Goal: Transaction & Acquisition: Purchase product/service

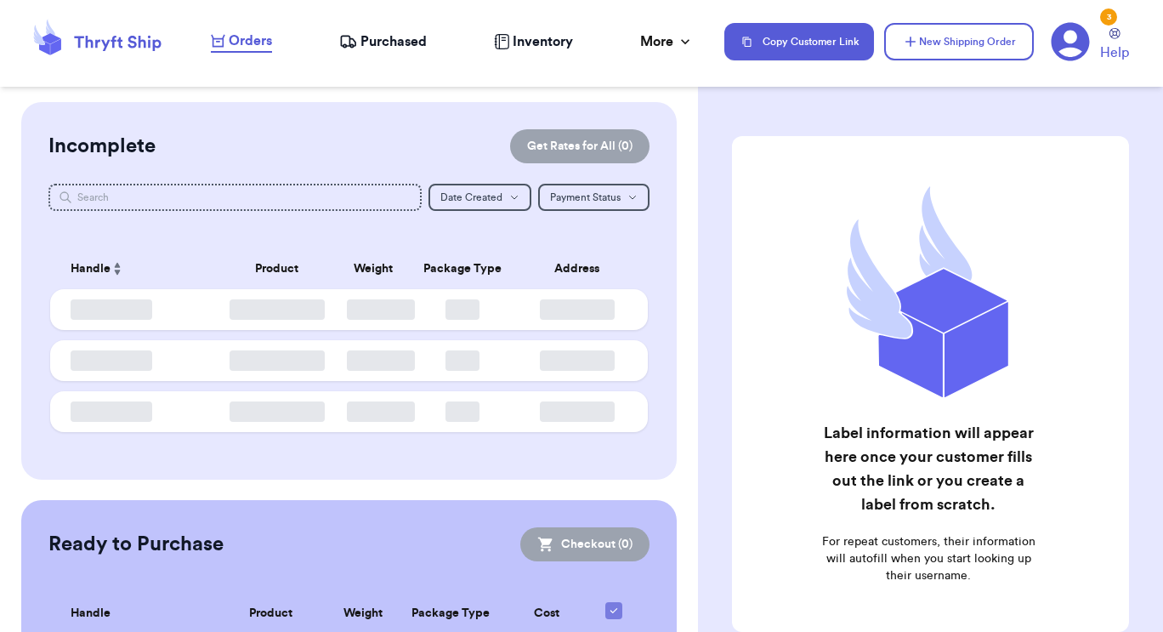
checkbox input "false"
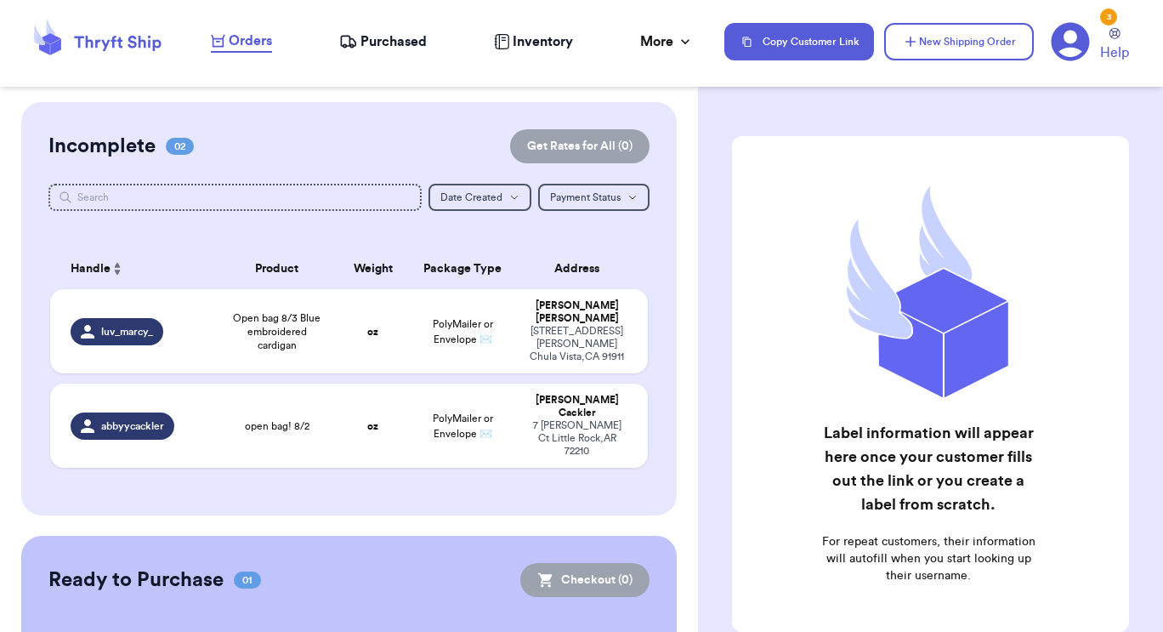
scroll to position [119, 0]
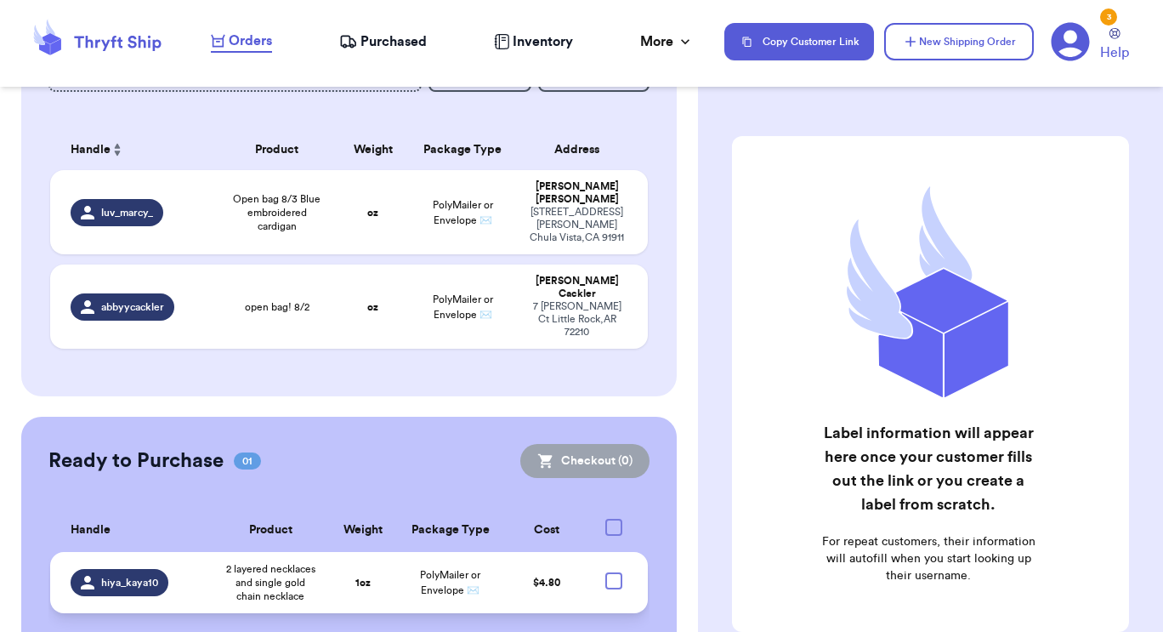
click at [605, 572] on div at bounding box center [613, 580] width 17 height 17
click at [613, 571] on input "checkbox" at bounding box center [613, 571] width 1 height 1
checkbox input "true"
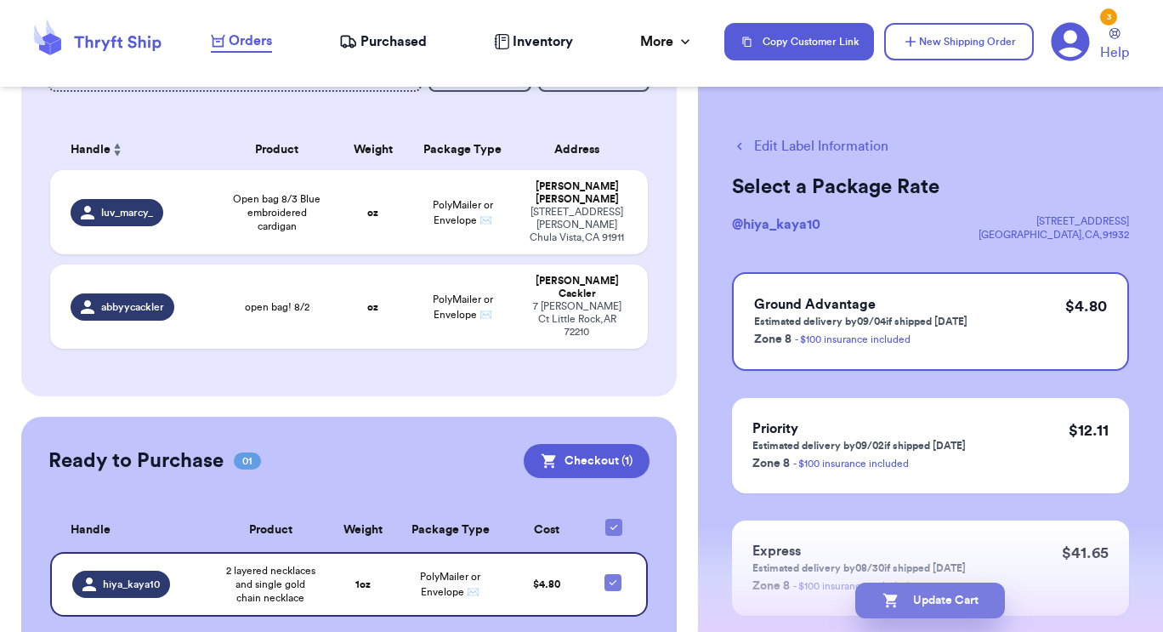
click at [933, 589] on button "Update Cart" at bounding box center [930, 600] width 150 height 36
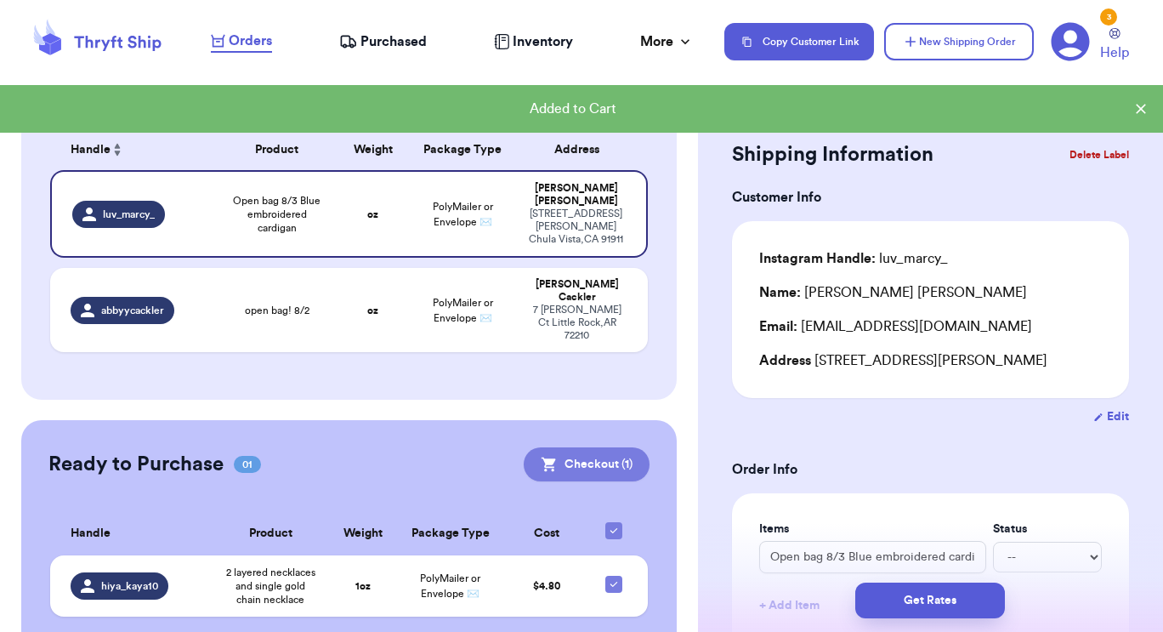
click at [601, 447] on button "Checkout ( 1 )" at bounding box center [587, 464] width 126 height 34
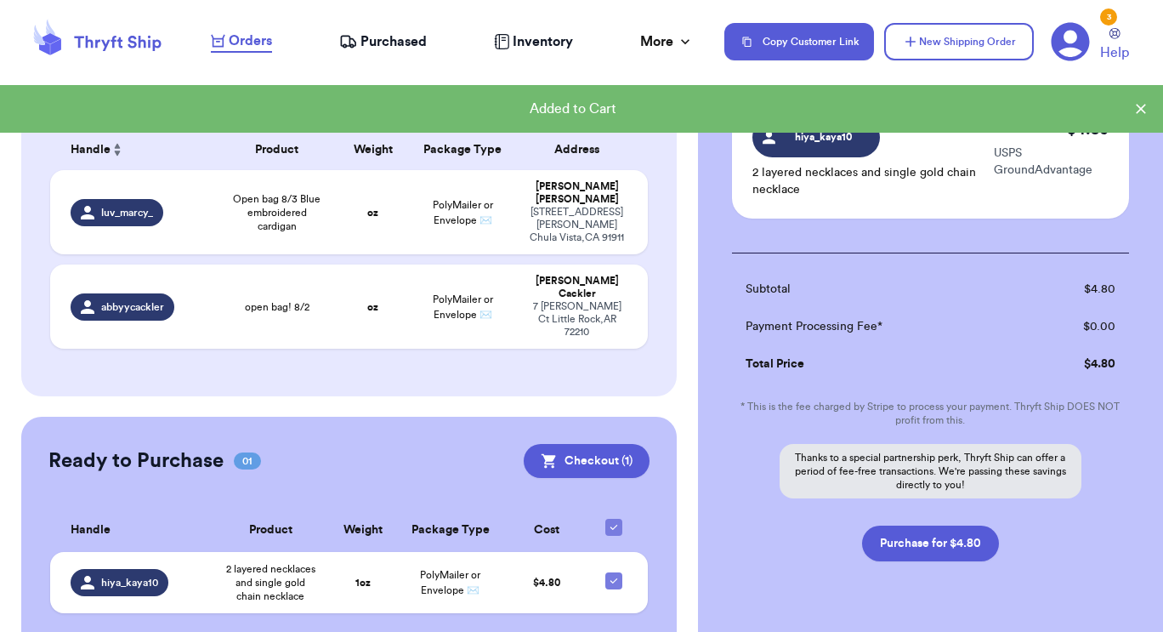
scroll to position [162, 0]
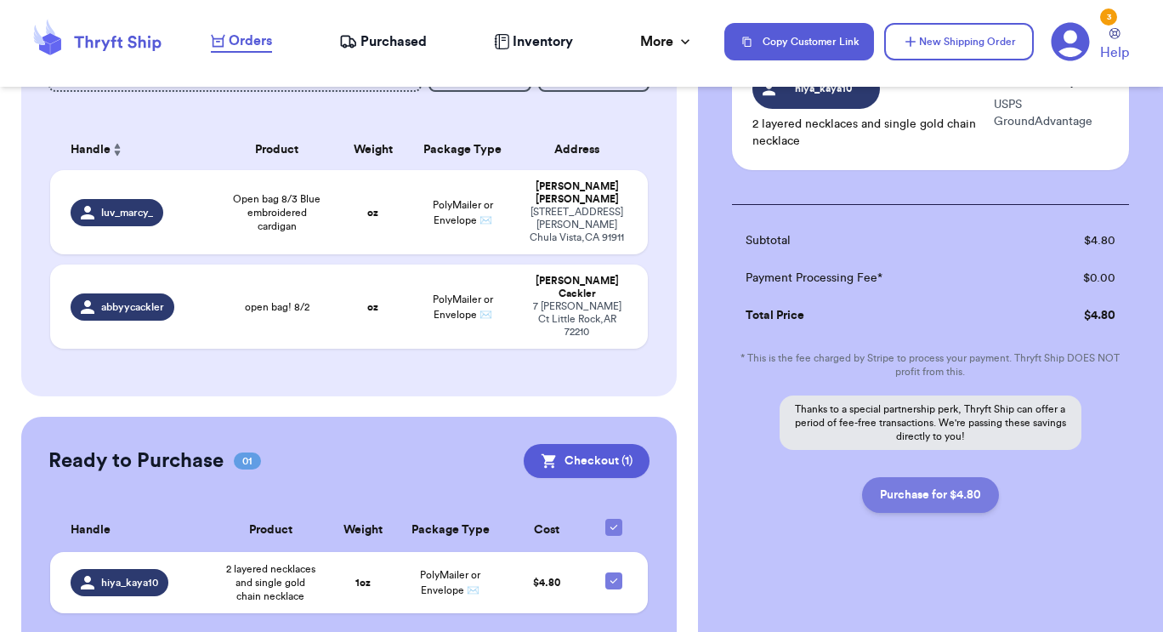
click at [929, 503] on button "Purchase for $4.80" at bounding box center [930, 495] width 137 height 36
checkbox input "false"
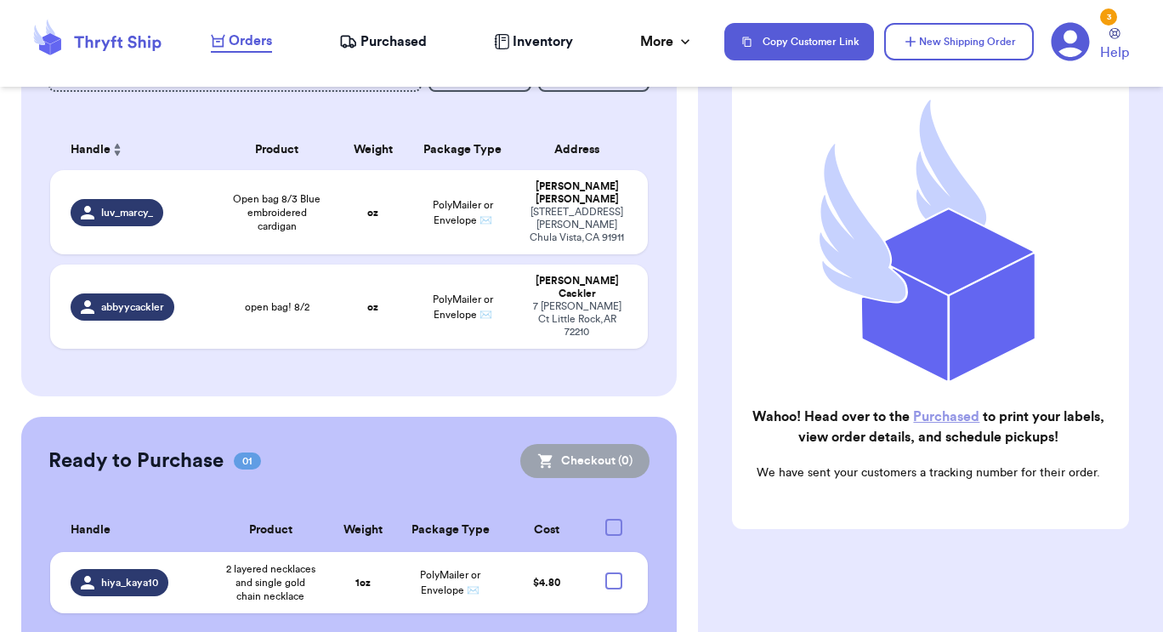
checkbox input "true"
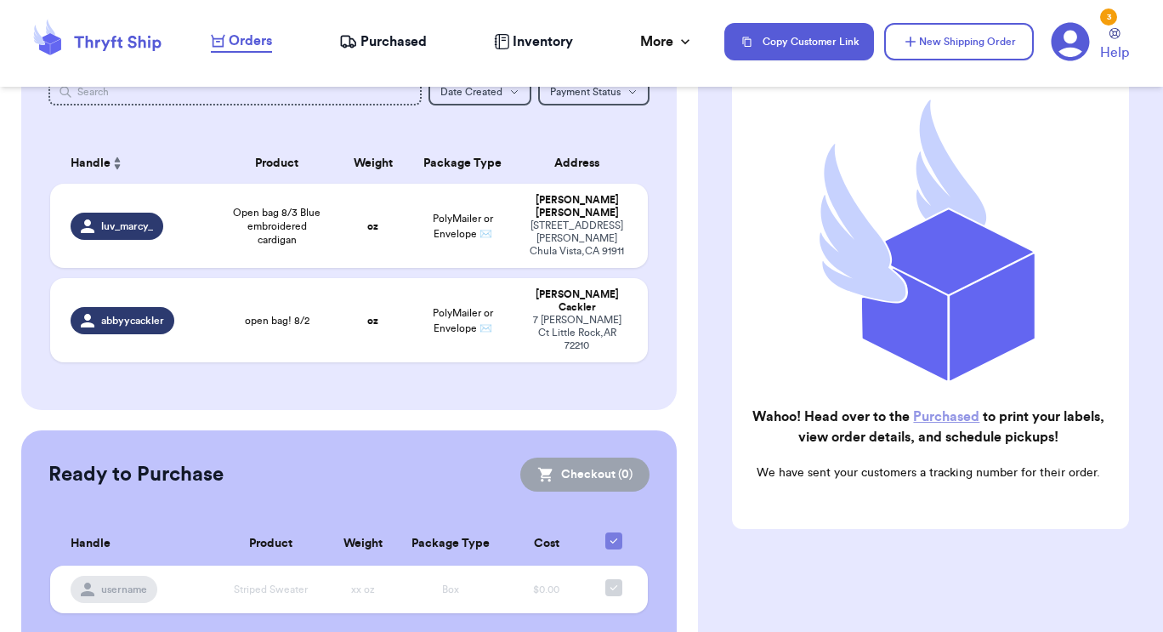
click at [397, 46] on span "Purchased" at bounding box center [393, 41] width 66 height 20
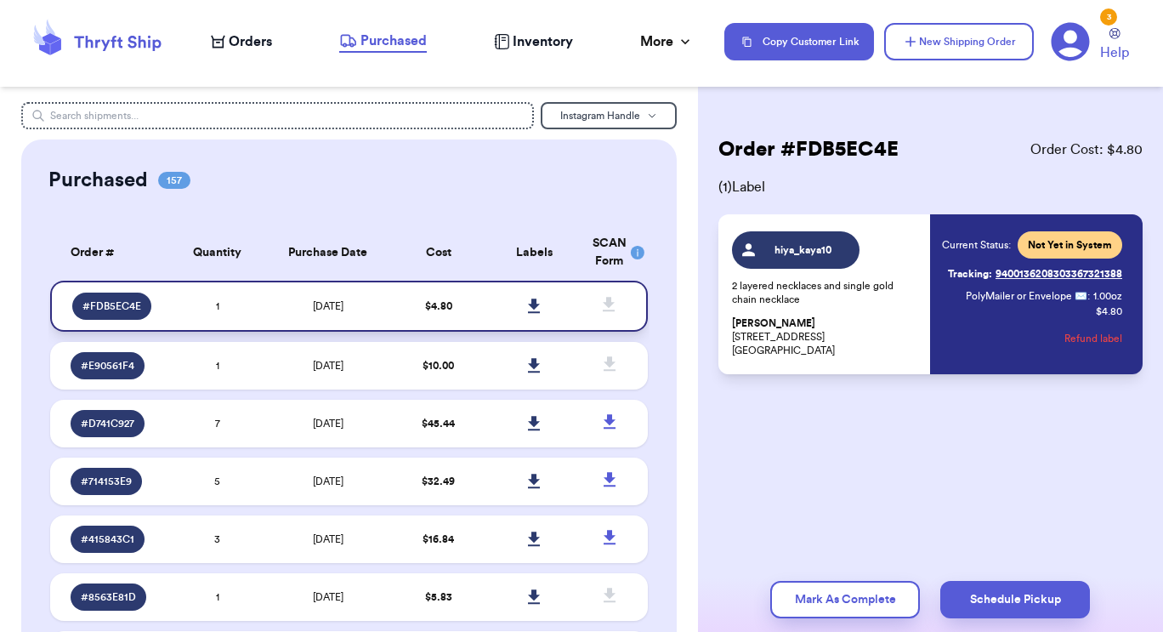
click at [528, 303] on icon at bounding box center [534, 305] width 12 height 14
